Goal: Task Accomplishment & Management: Complete application form

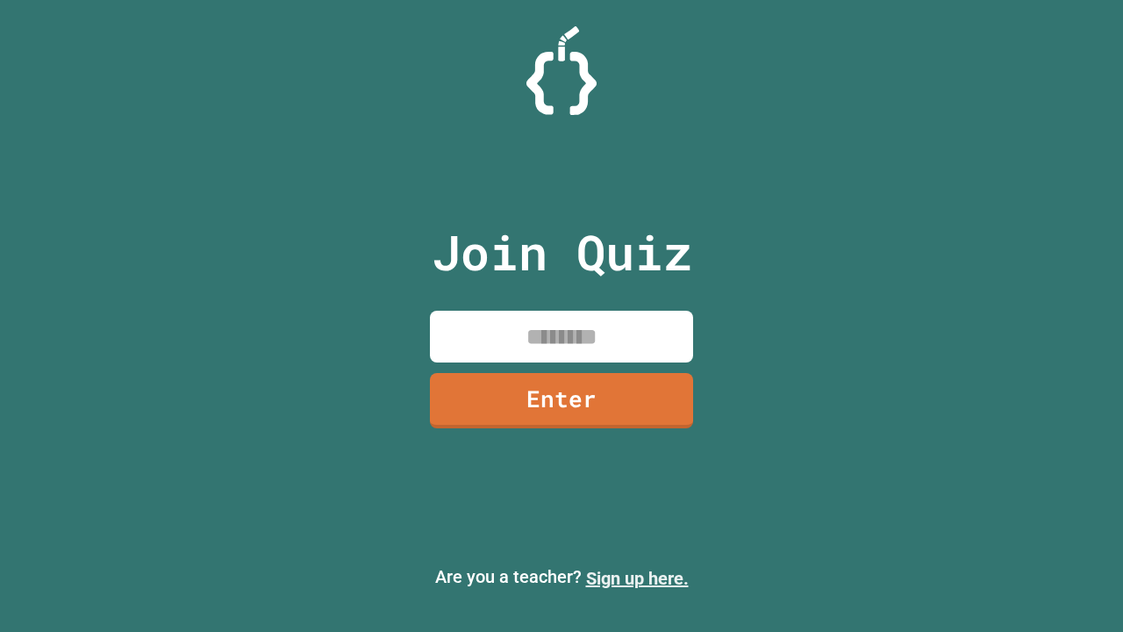
click at [637, 578] on link "Sign up here." at bounding box center [637, 578] width 103 height 21
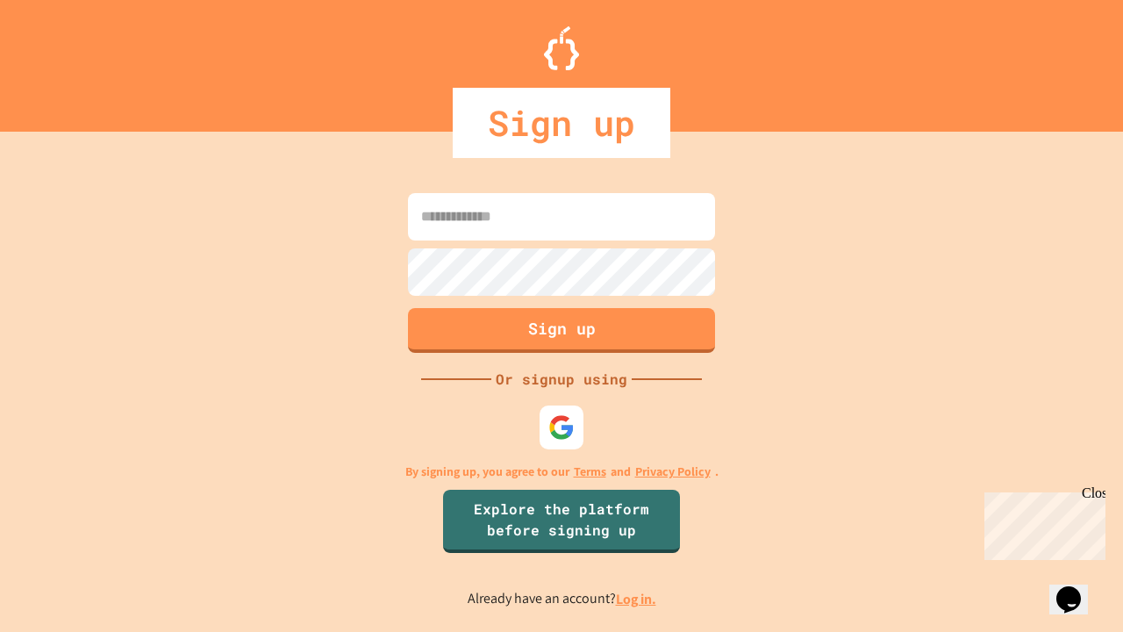
click at [637, 598] on link "Log in." at bounding box center [636, 598] width 40 height 18
